Goal: Task Accomplishment & Management: Manage account settings

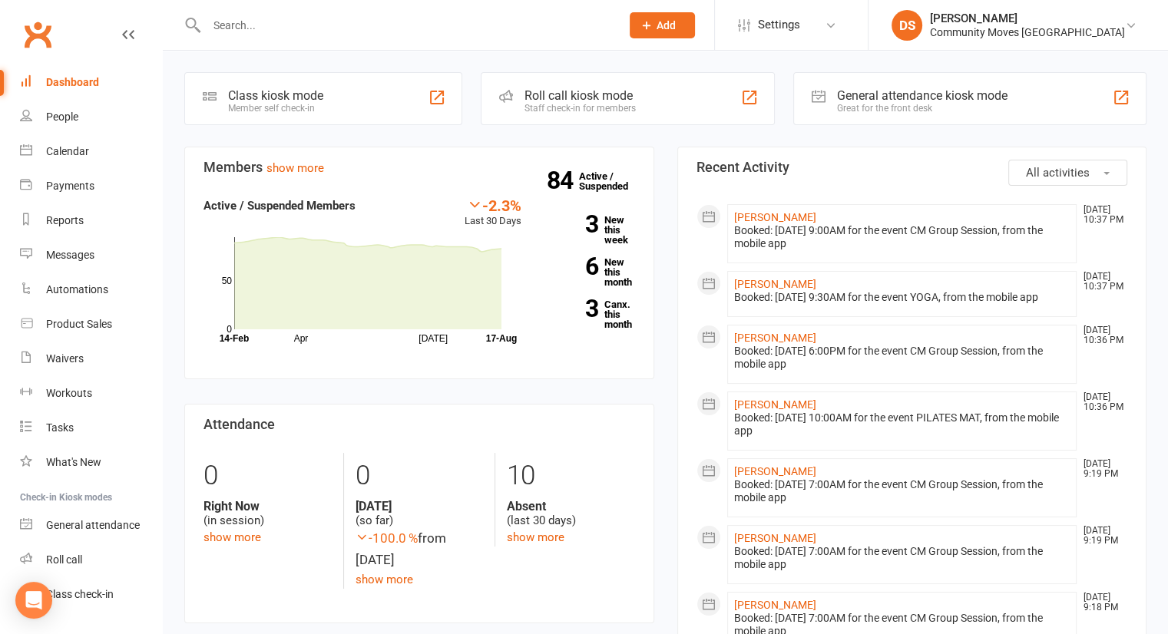
click at [375, 22] on input "text" at bounding box center [406, 26] width 408 height 22
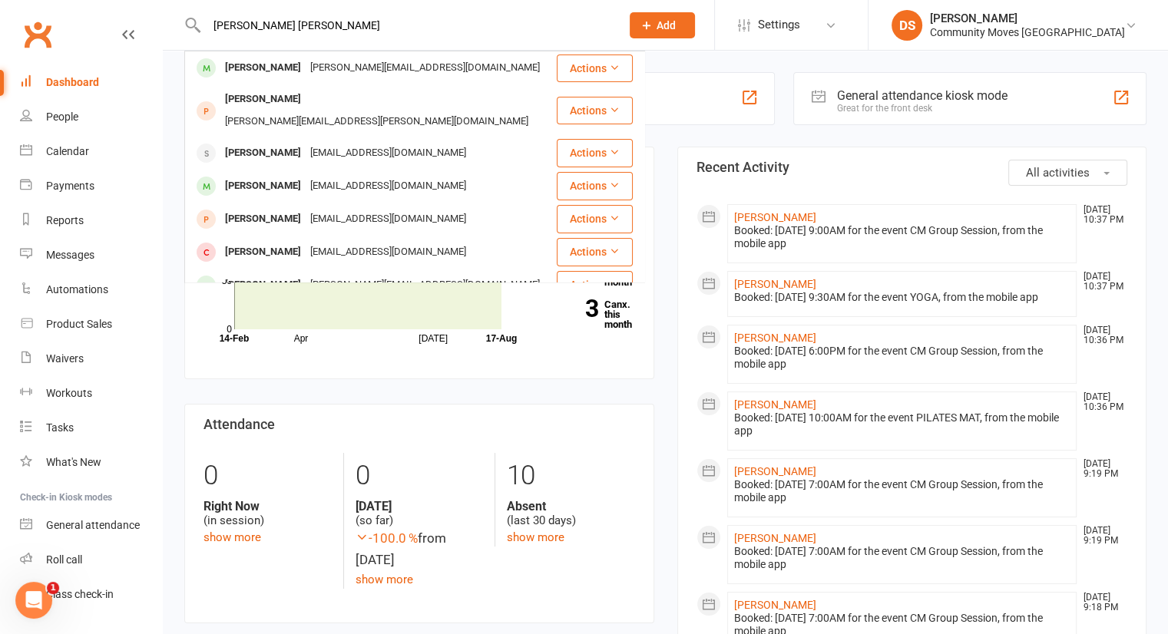
type input "mary anne"
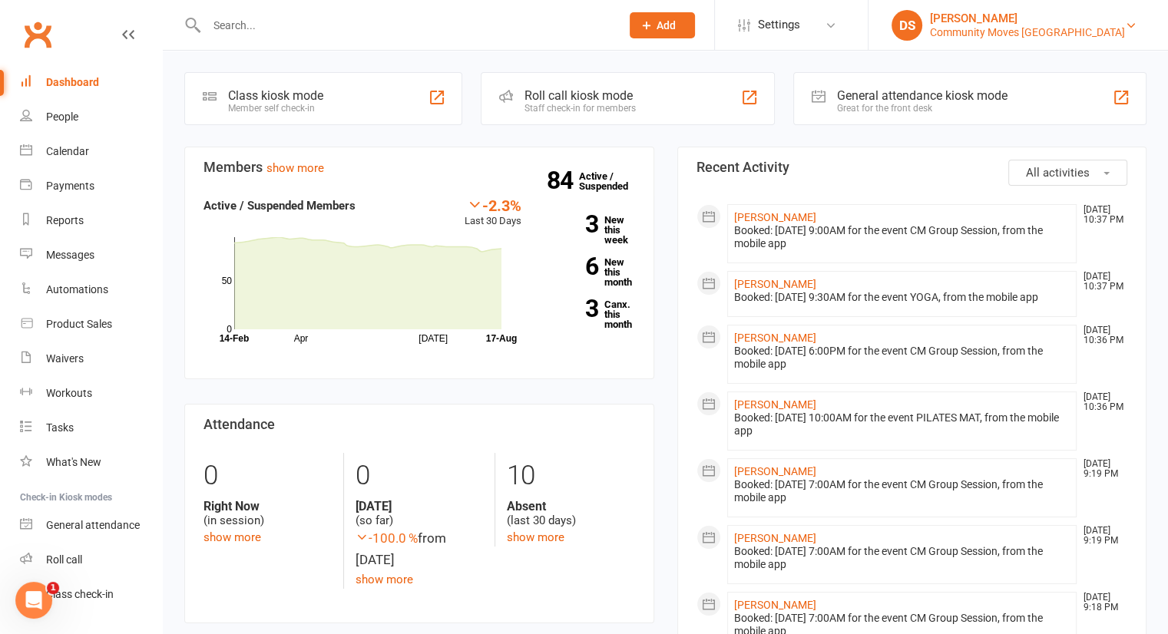
click at [1041, 36] on div "Community Moves Forestville" at bounding box center [1027, 32] width 195 height 14
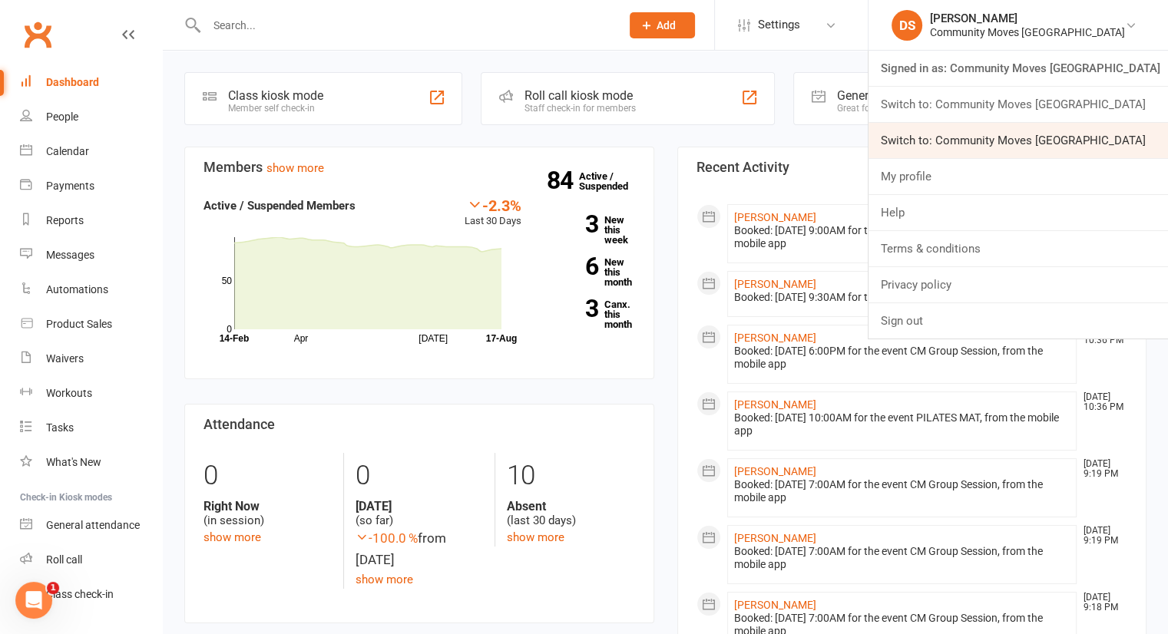
click at [1005, 141] on link "Switch to: Community Moves Neutral Bay" at bounding box center [1019, 140] width 300 height 35
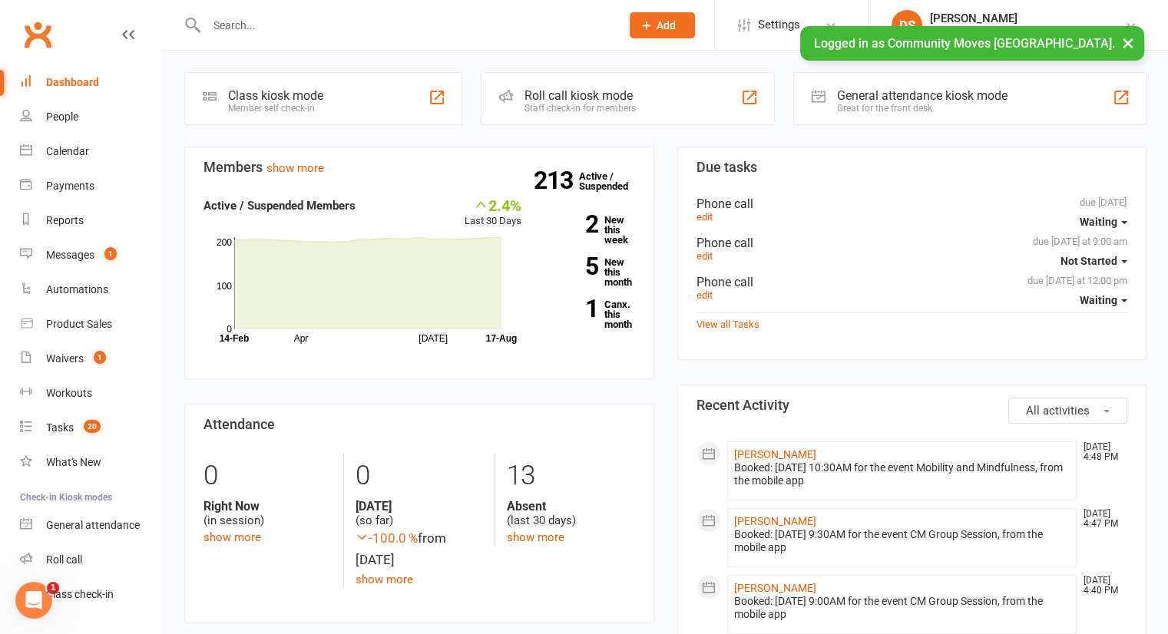
click at [489, 28] on input "text" at bounding box center [406, 26] width 408 height 22
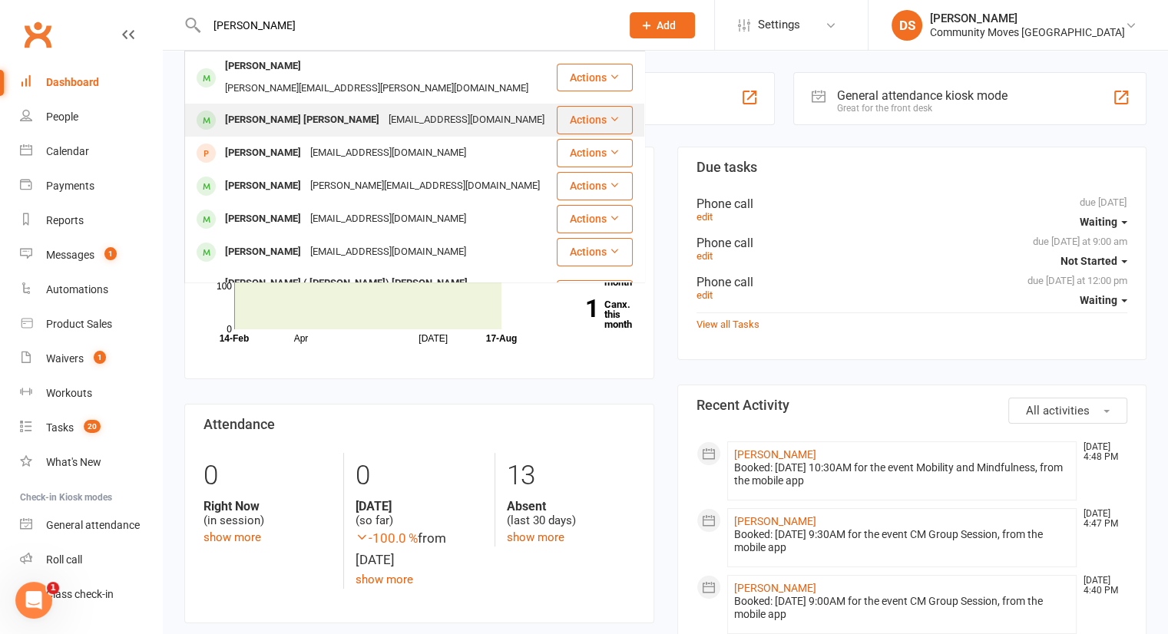
type input "[PERSON_NAME]"
click at [432, 109] on div "[EMAIL_ADDRESS][DOMAIN_NAME]" at bounding box center [466, 120] width 165 height 22
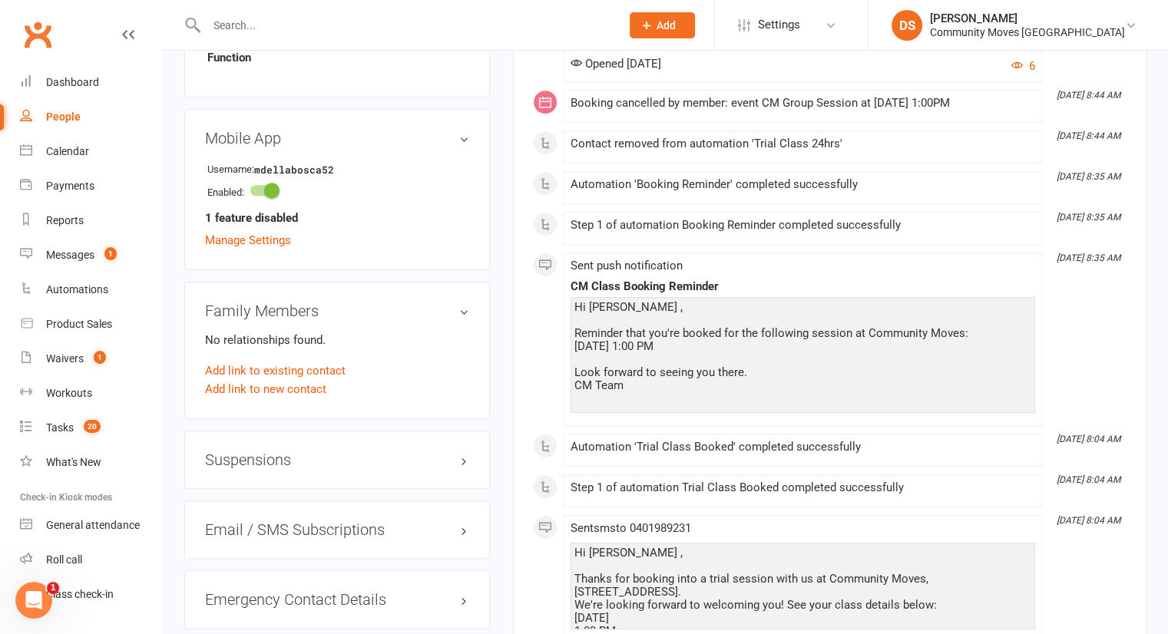
scroll to position [884, 0]
click at [264, 451] on div "Suspensions" at bounding box center [337, 459] width 306 height 58
click at [255, 451] on h3 "Suspensions" at bounding box center [337, 459] width 264 height 17
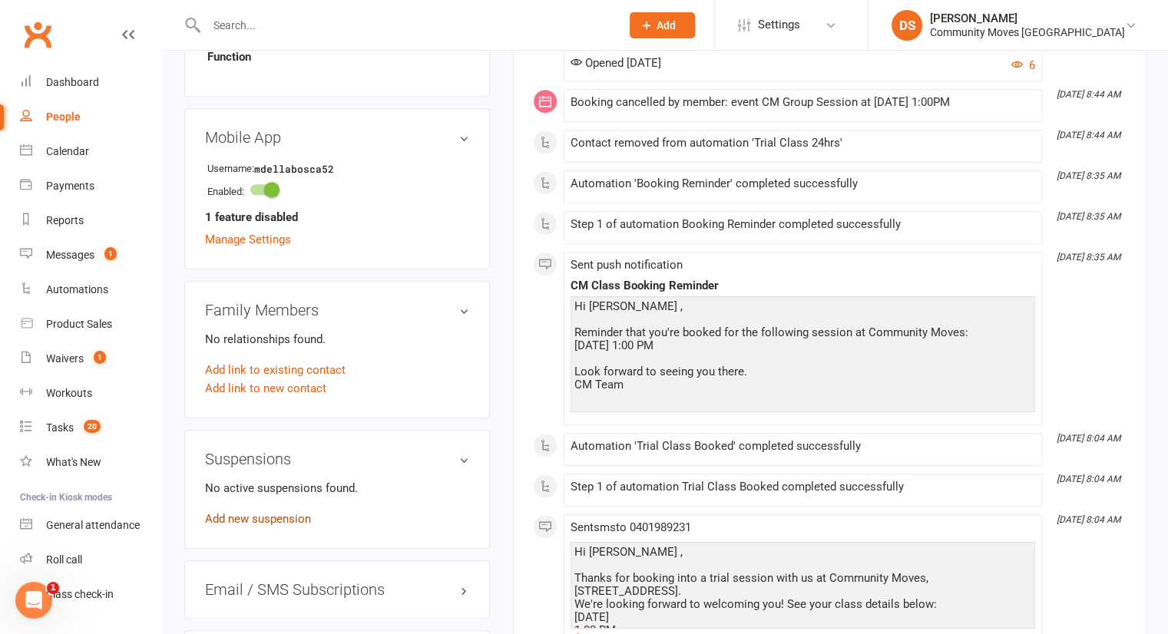
click at [253, 512] on link "Add new suspension" at bounding box center [258, 519] width 106 height 14
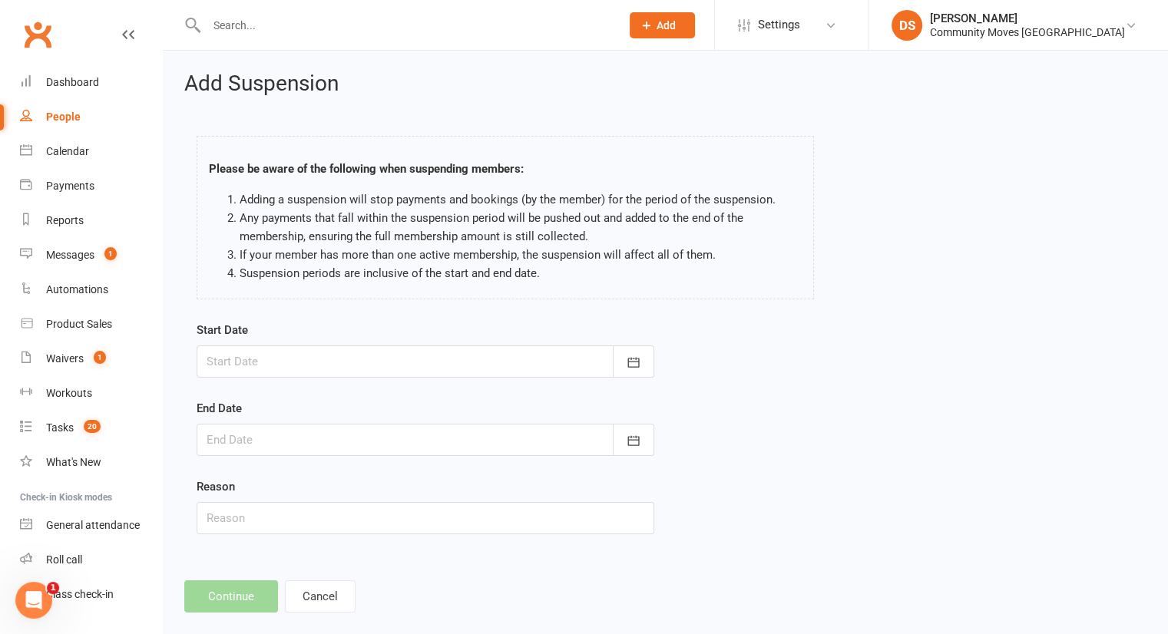
click at [276, 366] on div at bounding box center [426, 362] width 458 height 32
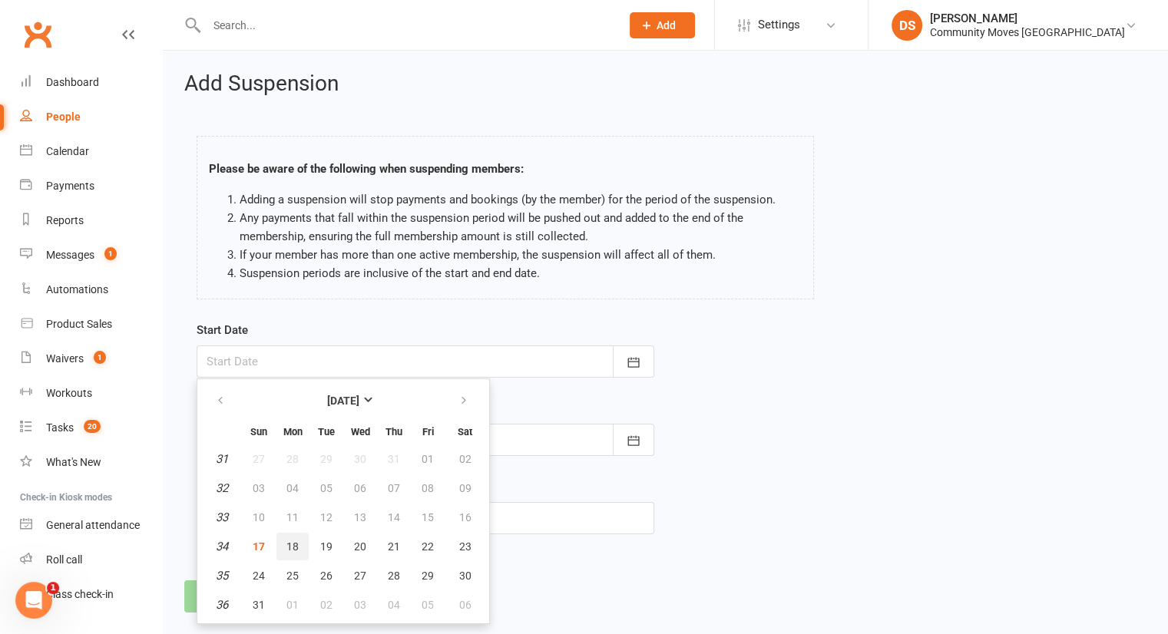
click at [286, 551] on button "18" at bounding box center [293, 547] width 32 height 28
type input "[DATE]"
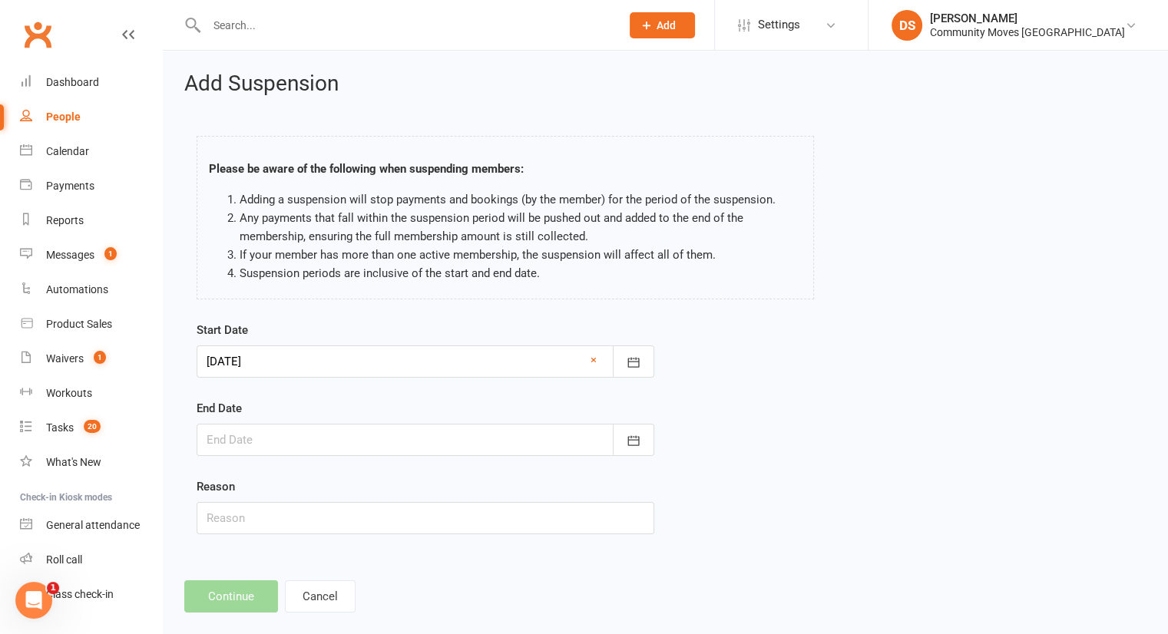
click at [280, 442] on div at bounding box center [426, 440] width 458 height 32
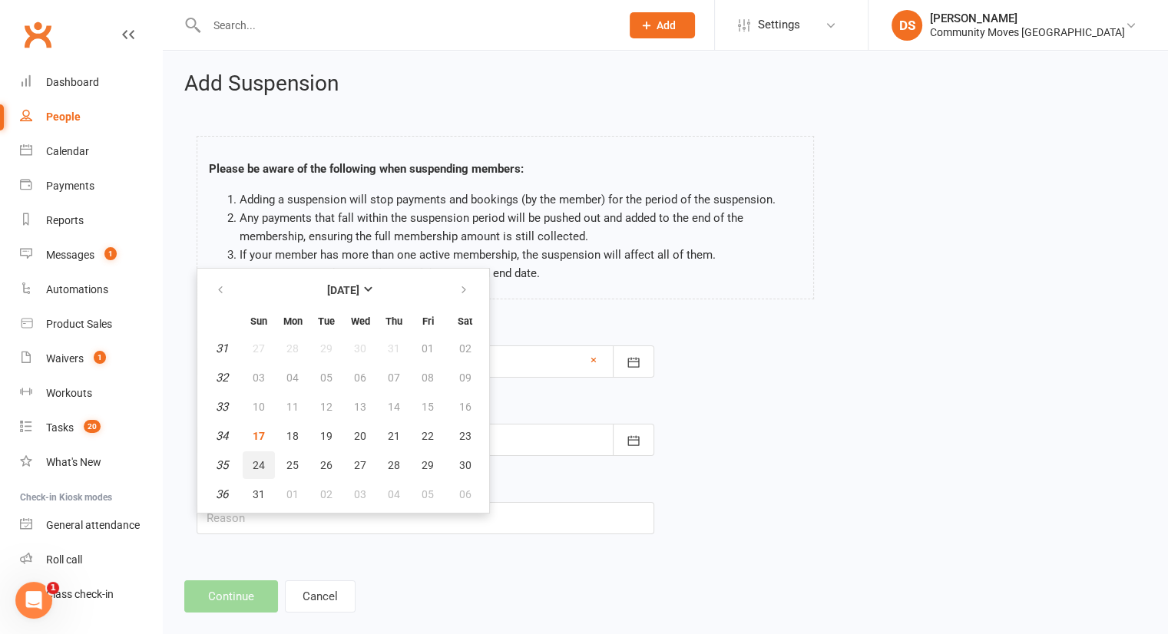
click at [246, 461] on button "24" at bounding box center [259, 466] width 32 height 28
type input "[DATE]"
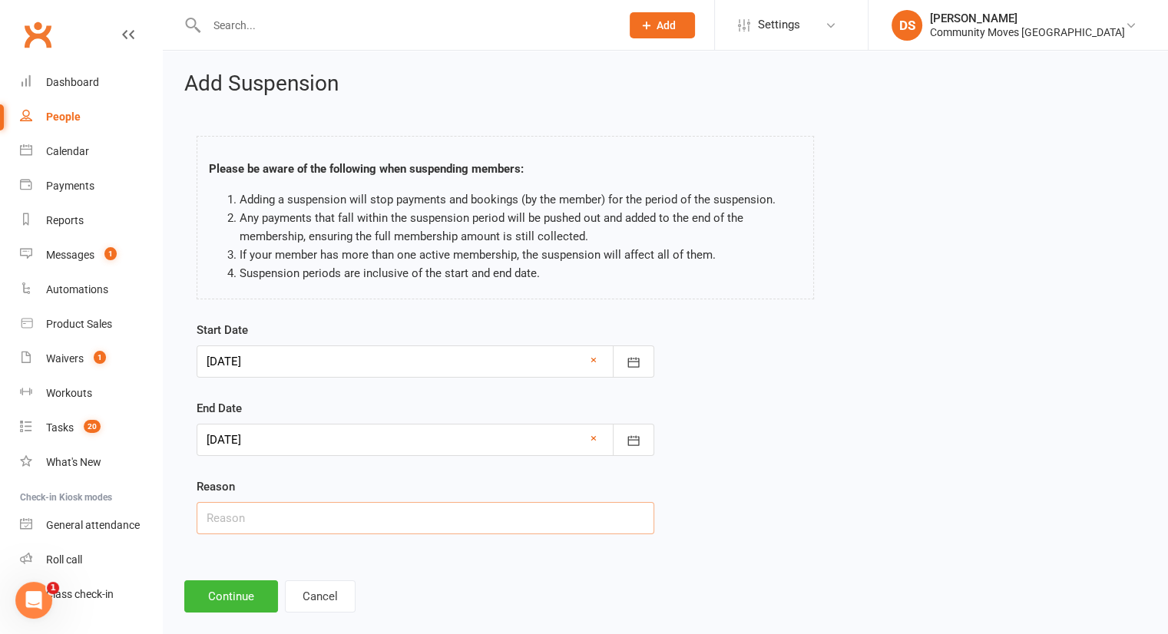
click at [233, 508] on input "text" at bounding box center [426, 518] width 458 height 32
type input "Unwell"
click at [236, 589] on button "Continue" at bounding box center [231, 597] width 94 height 32
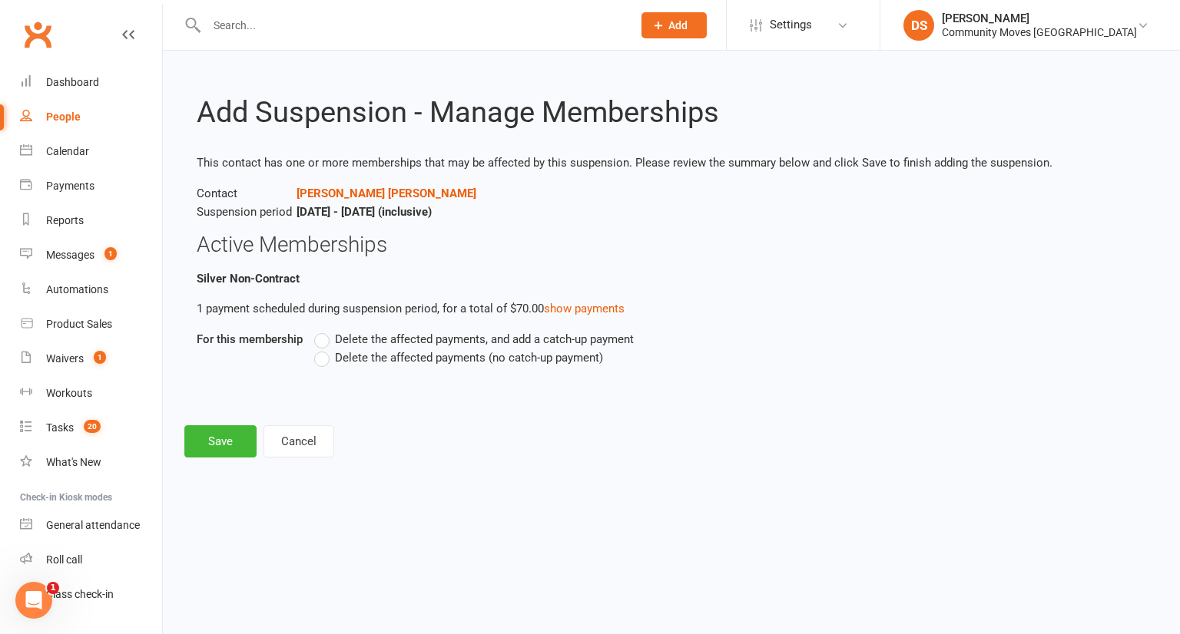
click at [337, 362] on span "Delete the affected payments (no catch-up payment)" at bounding box center [469, 357] width 268 height 16
click at [324, 349] on input "Delete the affected payments (no catch-up payment)" at bounding box center [319, 349] width 10 height 0
click at [214, 429] on button "Save" at bounding box center [220, 442] width 72 height 32
